Goal: Information Seeking & Learning: Learn about a topic

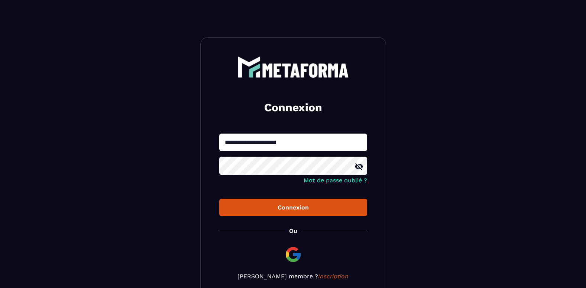
click at [360, 168] on icon at bounding box center [359, 166] width 8 height 7
click at [360, 168] on icon at bounding box center [359, 166] width 9 height 9
click at [311, 204] on button "Connexion" at bounding box center [293, 207] width 148 height 17
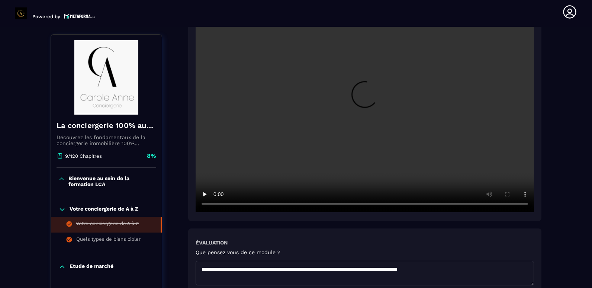
scroll to position [227, 0]
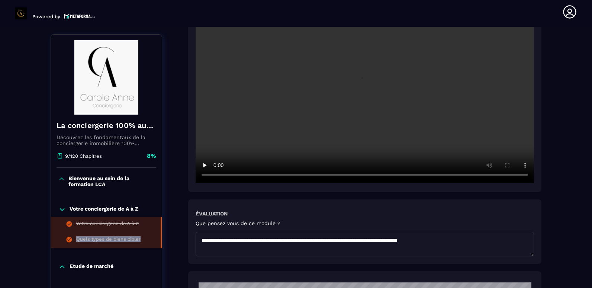
drag, startPoint x: 160, startPoint y: 224, endPoint x: 161, endPoint y: 244, distance: 19.7
click at [161, 244] on ul "Votre conciergerie de A à Z Quels types de biens cibler" at bounding box center [106, 232] width 111 height 31
copy ul "Votre conciergerie de A à Z Quels types de biens cibler"
click at [160, 229] on li "Votre conciergerie de A à Z" at bounding box center [106, 225] width 111 height 16
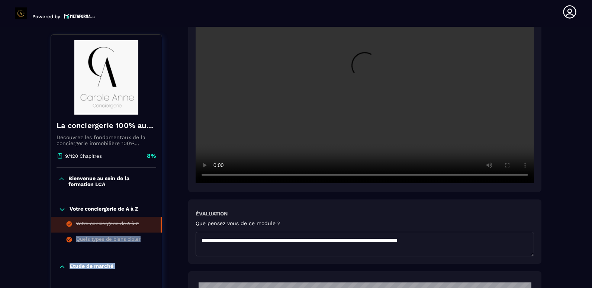
drag, startPoint x: 161, startPoint y: 228, endPoint x: 164, endPoint y: 180, distance: 48.4
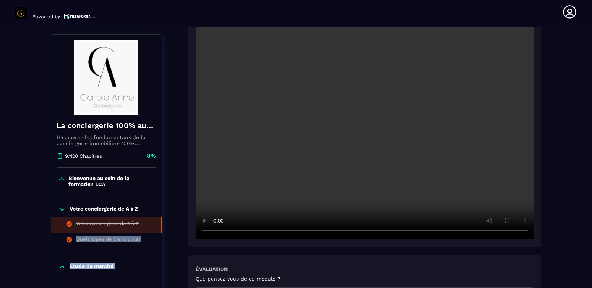
scroll to position [115, 0]
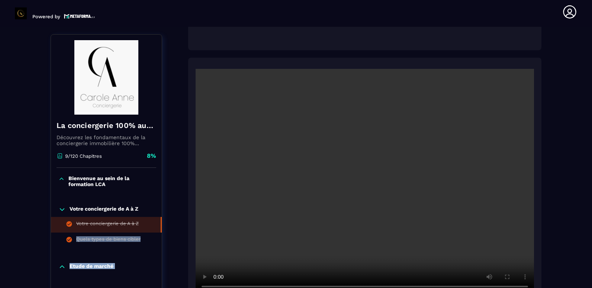
copy div "Votre conciergerie de A à Z Quels types de biens cibler Etude de marché Créatio…"
click at [70, 129] on h4 "La conciergerie 100% automatisée" at bounding box center [107, 125] width 100 height 10
click at [62, 155] on icon at bounding box center [60, 156] width 4 height 4
click at [61, 207] on icon at bounding box center [61, 209] width 7 height 7
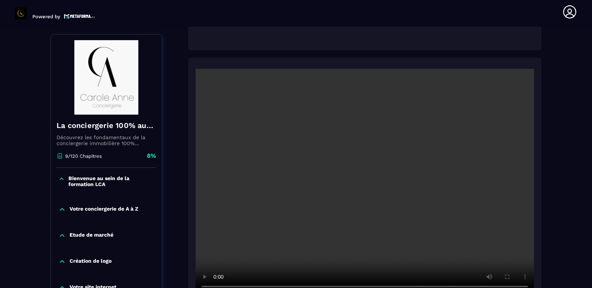
click at [104, 208] on p "Votre conciergerie de A à Z" at bounding box center [104, 209] width 69 height 7
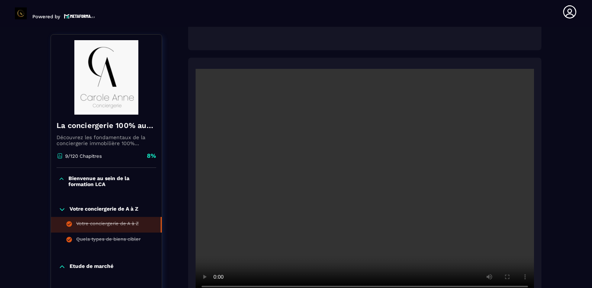
click at [93, 180] on p "Bienvenue au sein de la formation LCA" at bounding box center [111, 181] width 86 height 12
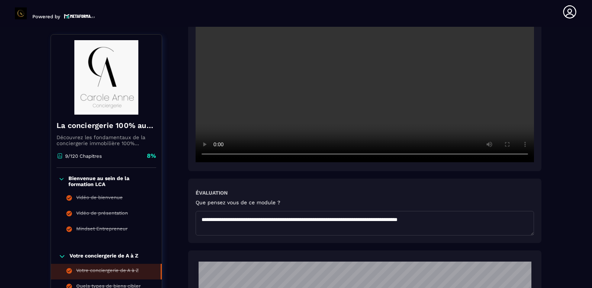
scroll to position [264, 0]
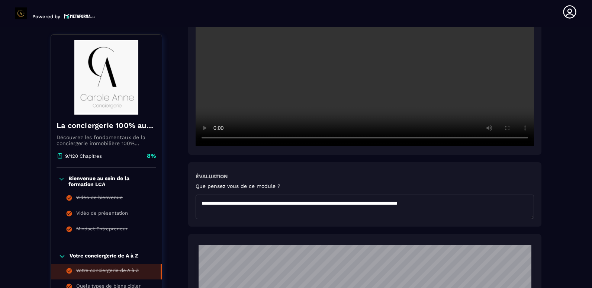
drag, startPoint x: 19, startPoint y: 180, endPoint x: 23, endPoint y: 206, distance: 26.8
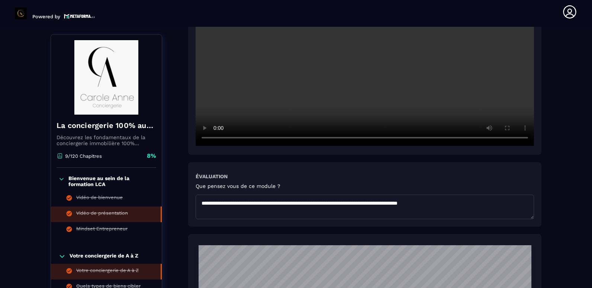
copy div "Votre site internet"
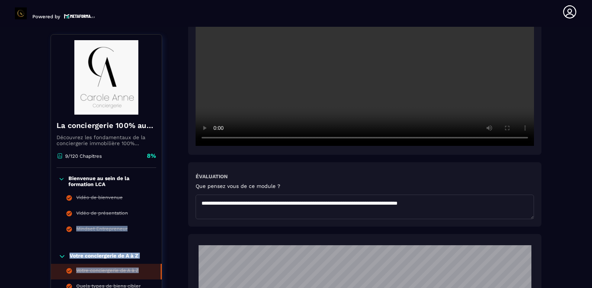
drag, startPoint x: 147, startPoint y: 211, endPoint x: 154, endPoint y: 276, distance: 64.7
copy div "Vidéo de présentation Mindset Entrepreneur Votre conciergerie de A à Z Votre co…"
click at [63, 254] on icon at bounding box center [61, 255] width 7 height 7
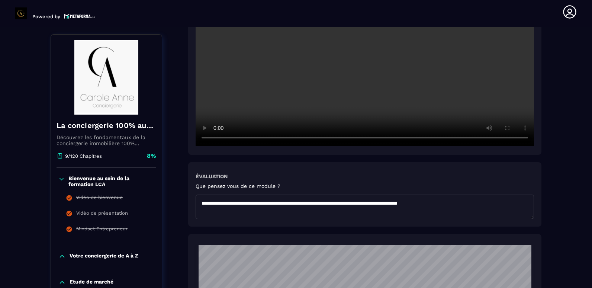
click at [61, 180] on icon at bounding box center [62, 179] width 4 height 2
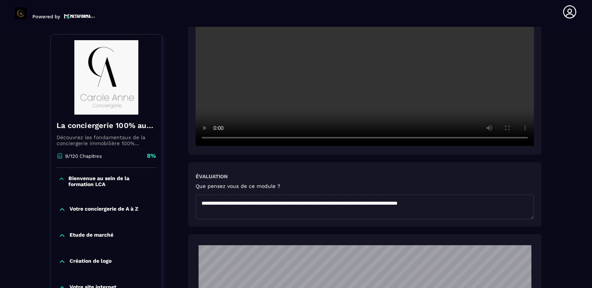
click at [63, 208] on icon at bounding box center [61, 209] width 7 height 7
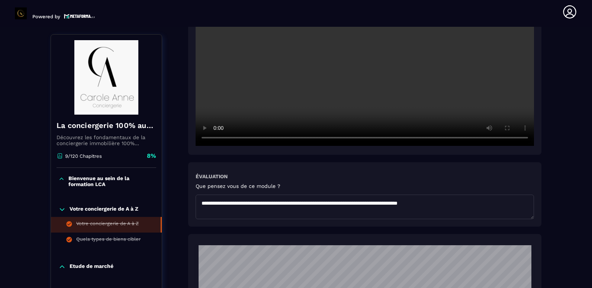
click at [62, 267] on icon at bounding box center [61, 266] width 7 height 7
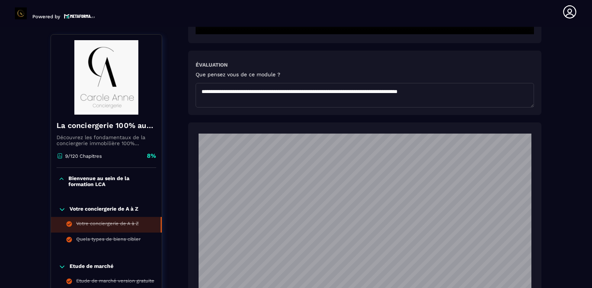
scroll to position [157, 0]
click at [63, 263] on icon at bounding box center [61, 266] width 7 height 7
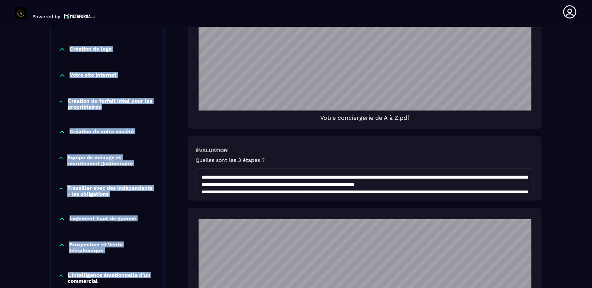
scroll to position [705, 0]
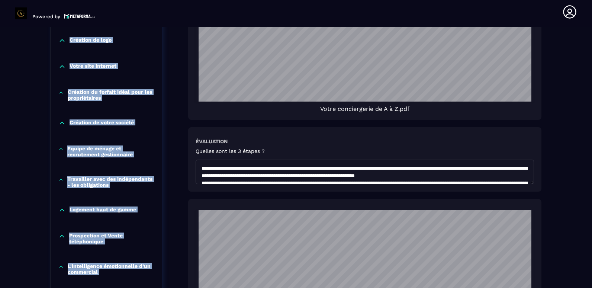
drag, startPoint x: 63, startPoint y: 126, endPoint x: 162, endPoint y: 36, distance: 133.7
click at [162, 36] on div "La conciergerie 100% automatisée Découvrez les fondamentaux de la conciergerie …" at bounding box center [296, 38] width 491 height 1279
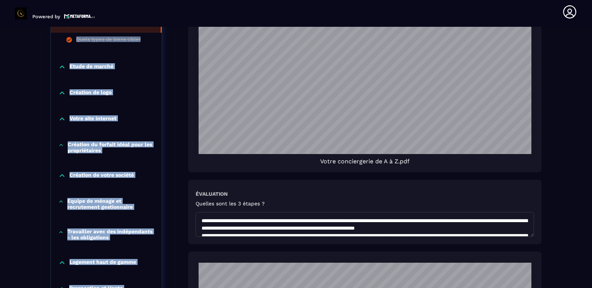
scroll to position [631, 0]
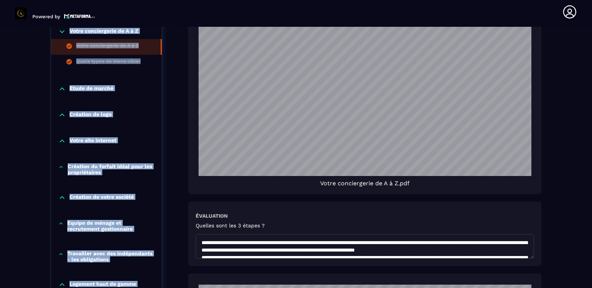
copy div "loremipsumdo 278% sitametcons Adipiscin eli seddoeiusmod te in utlaboreetdo mag…"
click at [81, 93] on p "Etude de marché" at bounding box center [92, 88] width 44 height 7
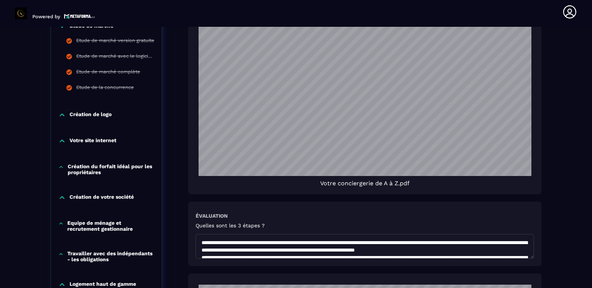
click at [90, 116] on p "Création de logo" at bounding box center [91, 114] width 42 height 7
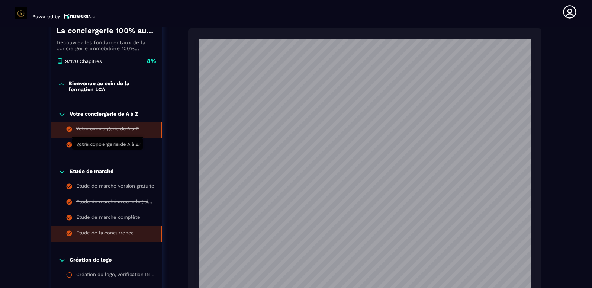
scroll to position [445, 0]
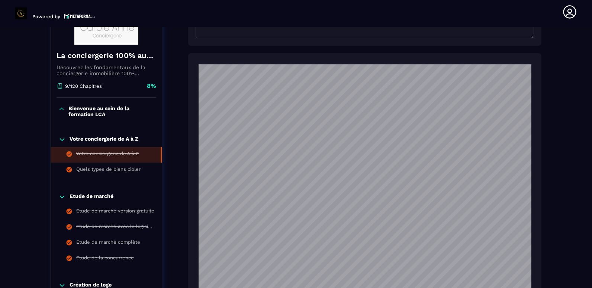
click at [60, 111] on icon at bounding box center [61, 108] width 6 height 7
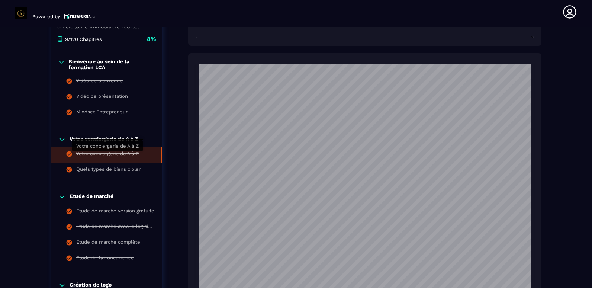
click at [123, 158] on div "Votre conciergerie de A à Z" at bounding box center [107, 155] width 62 height 8
click at [134, 158] on div "Votre conciergerie de A à Z" at bounding box center [107, 155] width 62 height 8
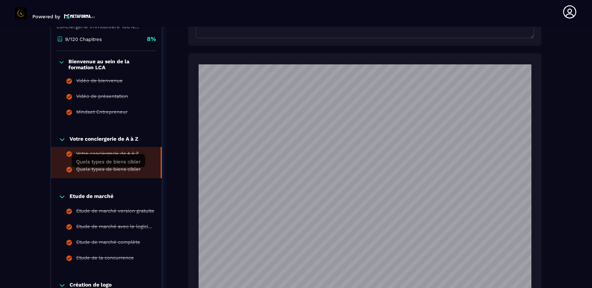
click at [131, 171] on div "Quels types de biens cibler" at bounding box center [108, 170] width 64 height 8
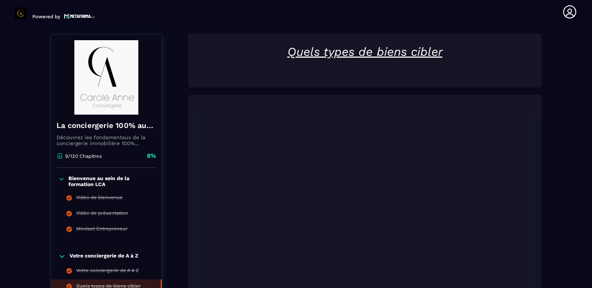
scroll to position [152, 0]
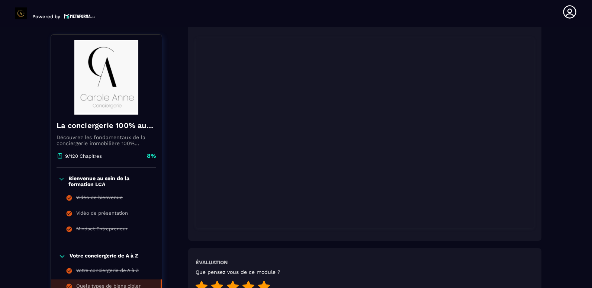
click at [81, 183] on p "Bienvenue au sein de la formation LCA" at bounding box center [111, 181] width 86 height 12
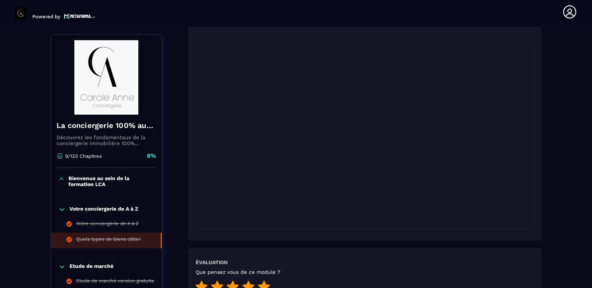
click at [81, 183] on p "Bienvenue au sein de la formation LCA" at bounding box center [111, 181] width 86 height 12
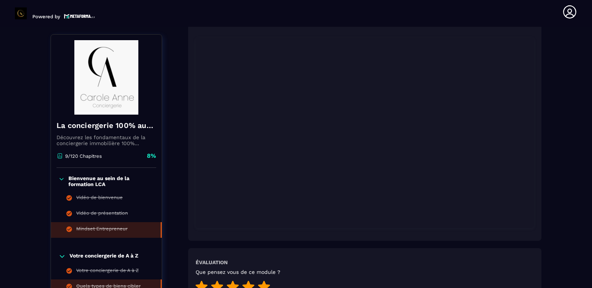
scroll to position [190, 0]
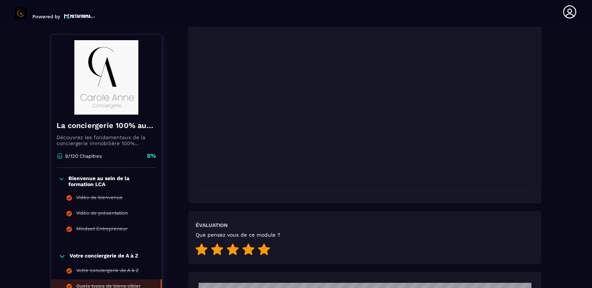
click at [126, 252] on p "Votre conciergerie de A à Z" at bounding box center [104, 255] width 69 height 7
click at [113, 250] on div "Votre conciergerie de A à Z" at bounding box center [106, 258] width 111 height 26
click at [107, 258] on p "Votre conciergerie de A à Z" at bounding box center [104, 255] width 69 height 7
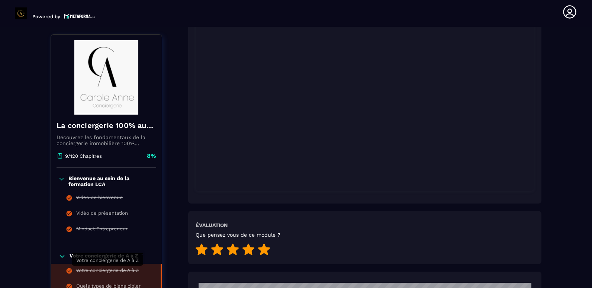
click at [100, 271] on div "Votre conciergerie de A à Z" at bounding box center [107, 271] width 62 height 8
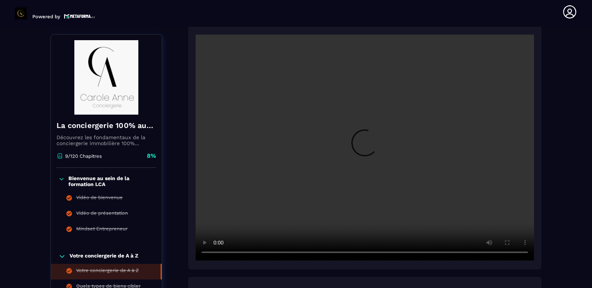
scroll to position [152, 0]
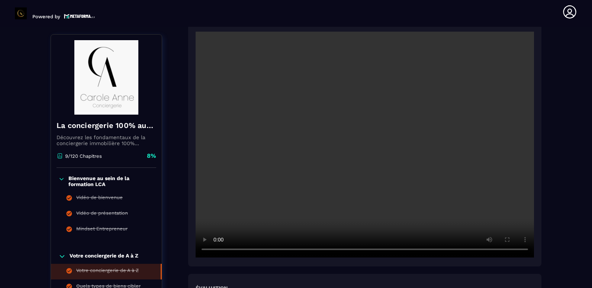
click at [365, 266] on div at bounding box center [364, 143] width 353 height 246
drag, startPoint x: 160, startPoint y: 272, endPoint x: 169, endPoint y: 262, distance: 13.7
copy div "Votre conciergerie de A à Z Quels types de biens cibler Etude de marché Etude d…"
